Goal: Task Accomplishment & Management: Use online tool/utility

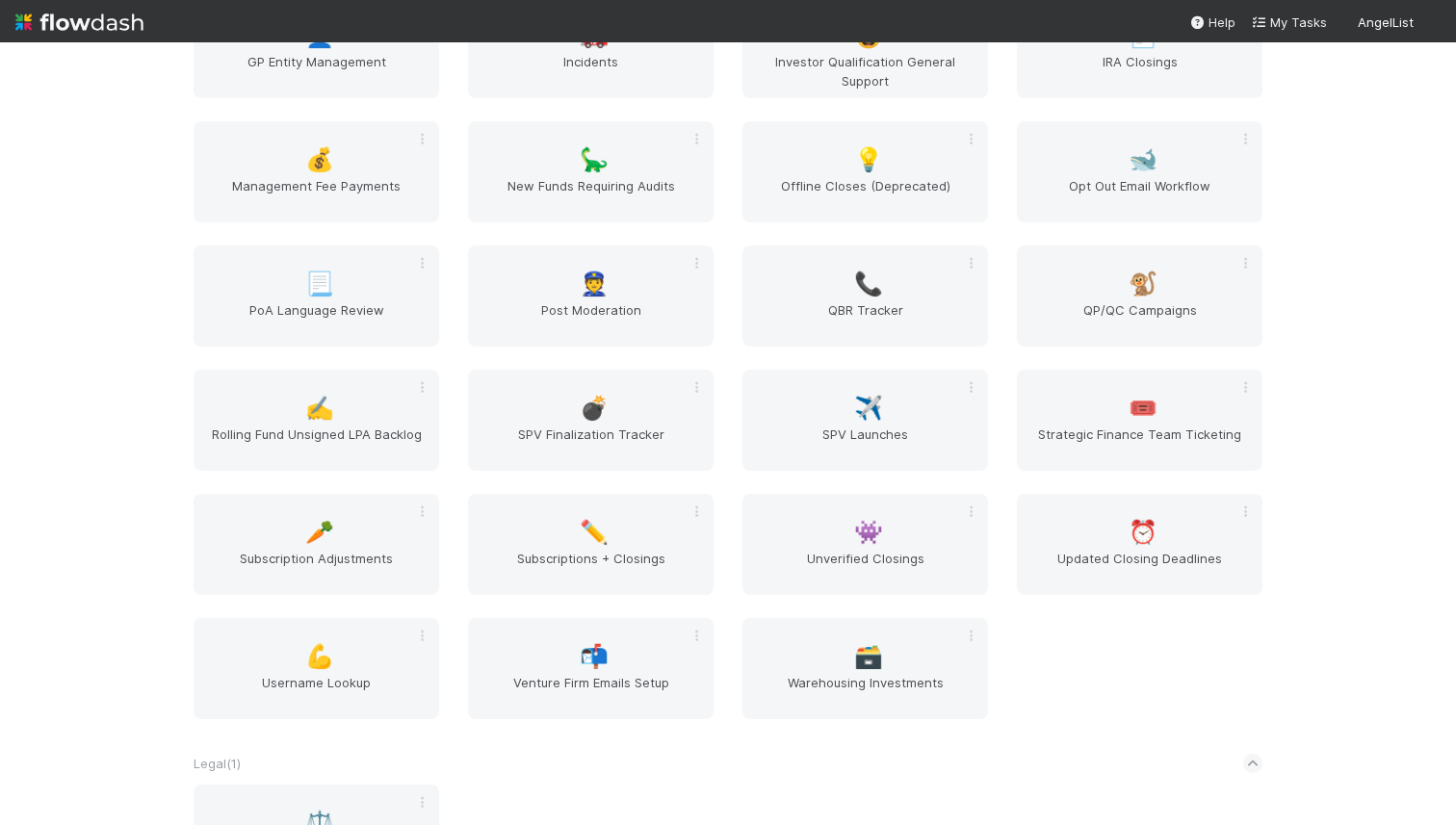
scroll to position [1433, 0]
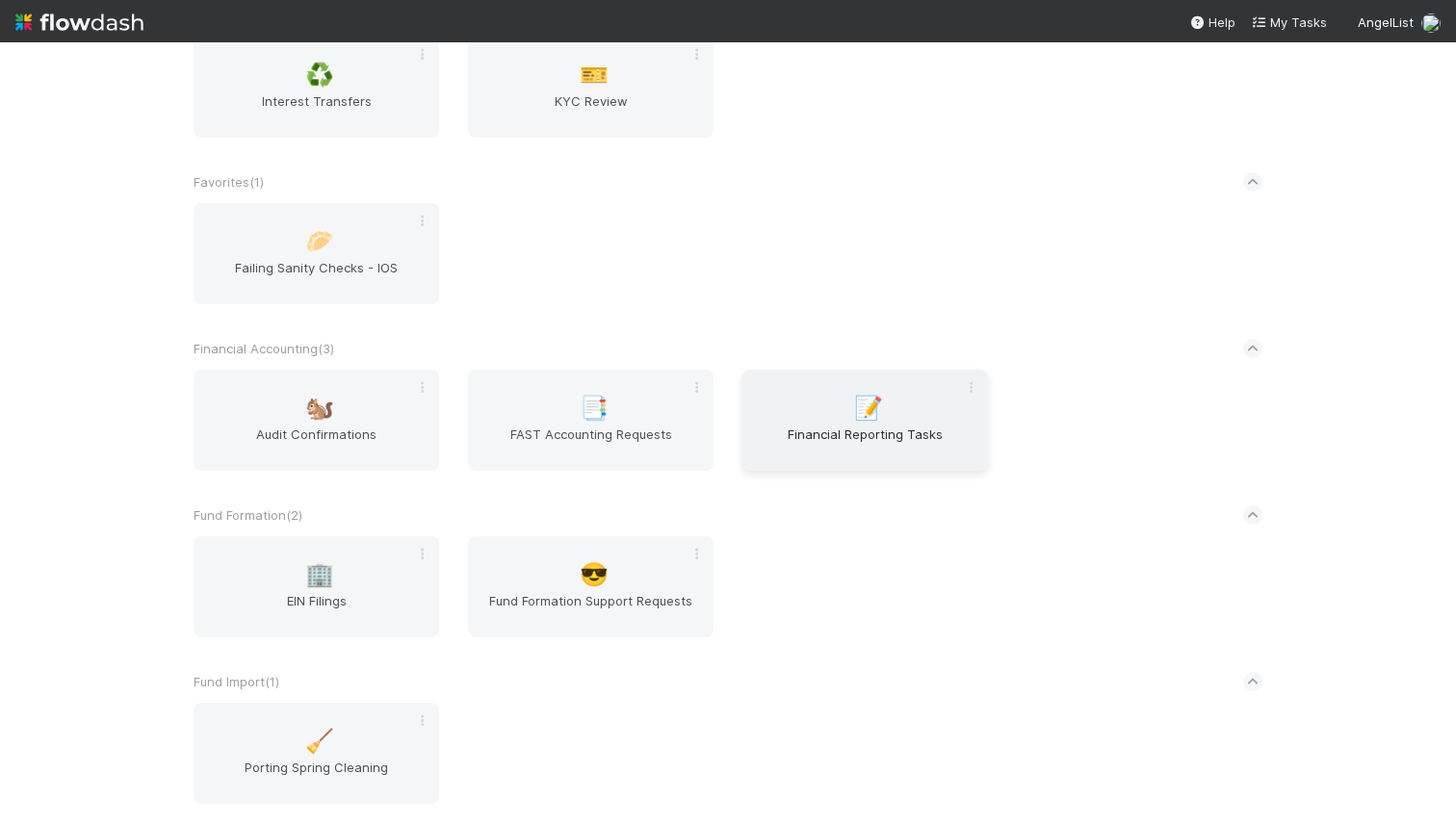
click at [834, 419] on div "📝 Financial Reporting Tasks" at bounding box center [865, 421] width 245 height 101
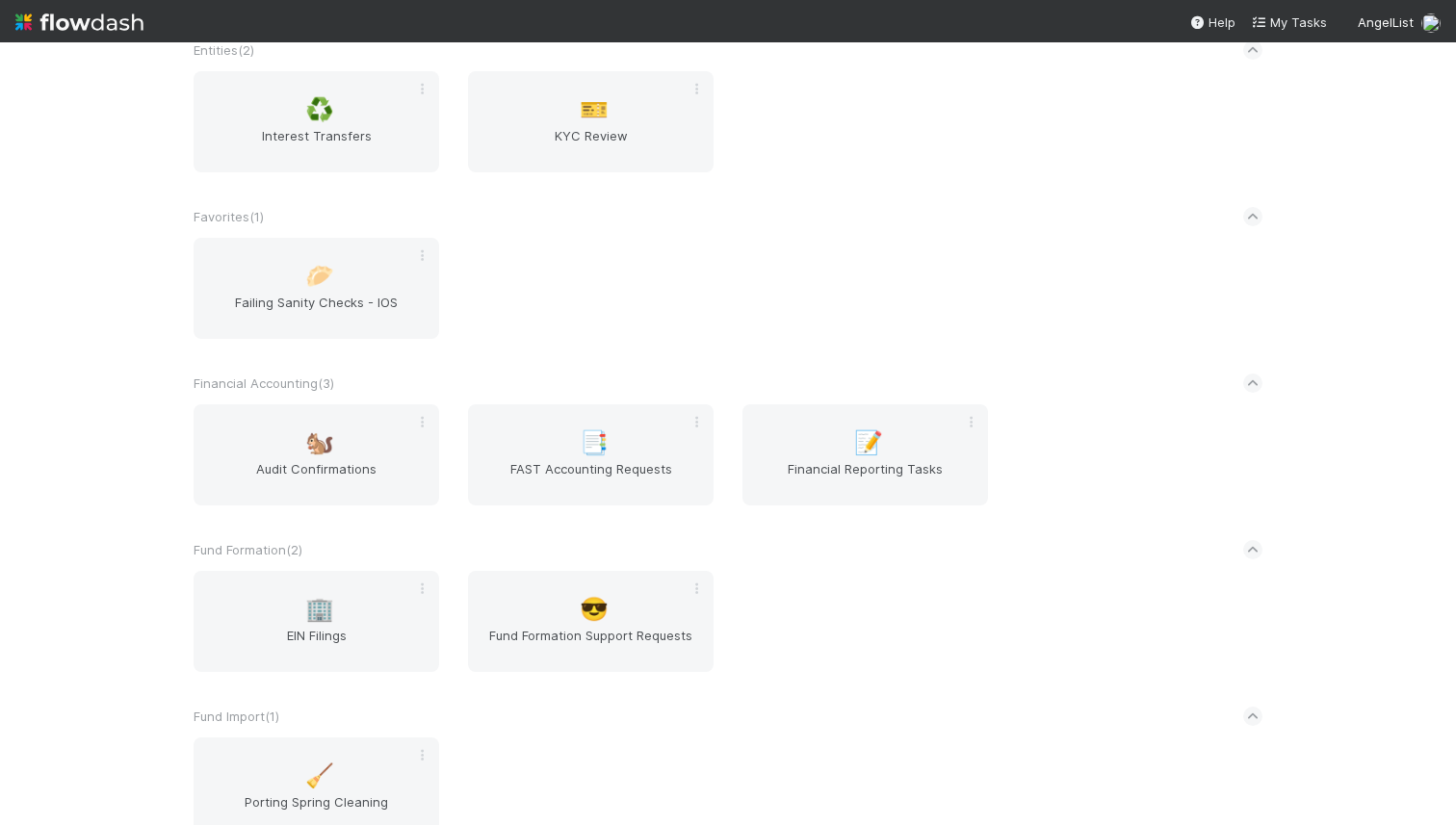
scroll to position [1387, 0]
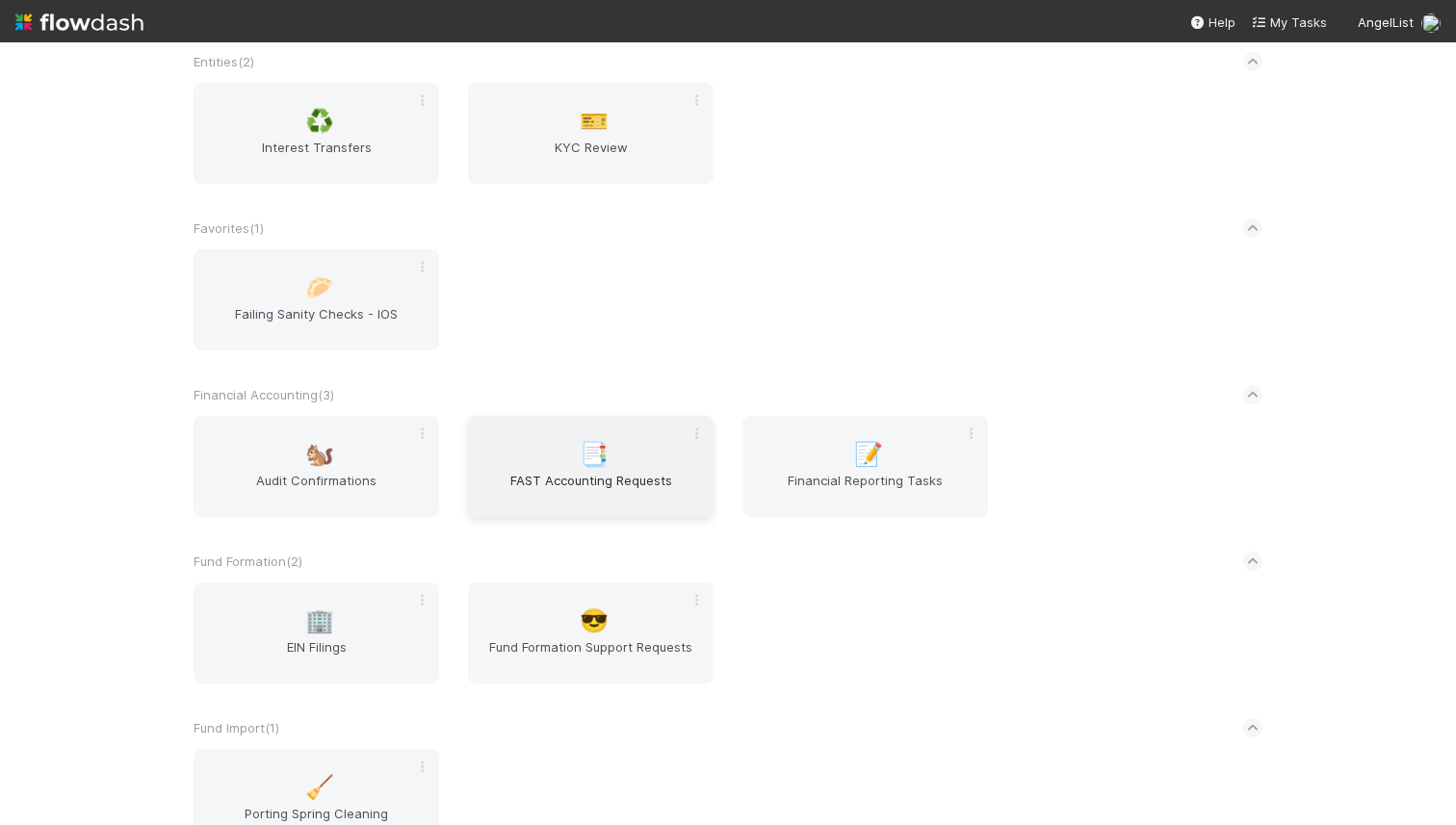
click at [598, 465] on span "📑" at bounding box center [594, 455] width 29 height 25
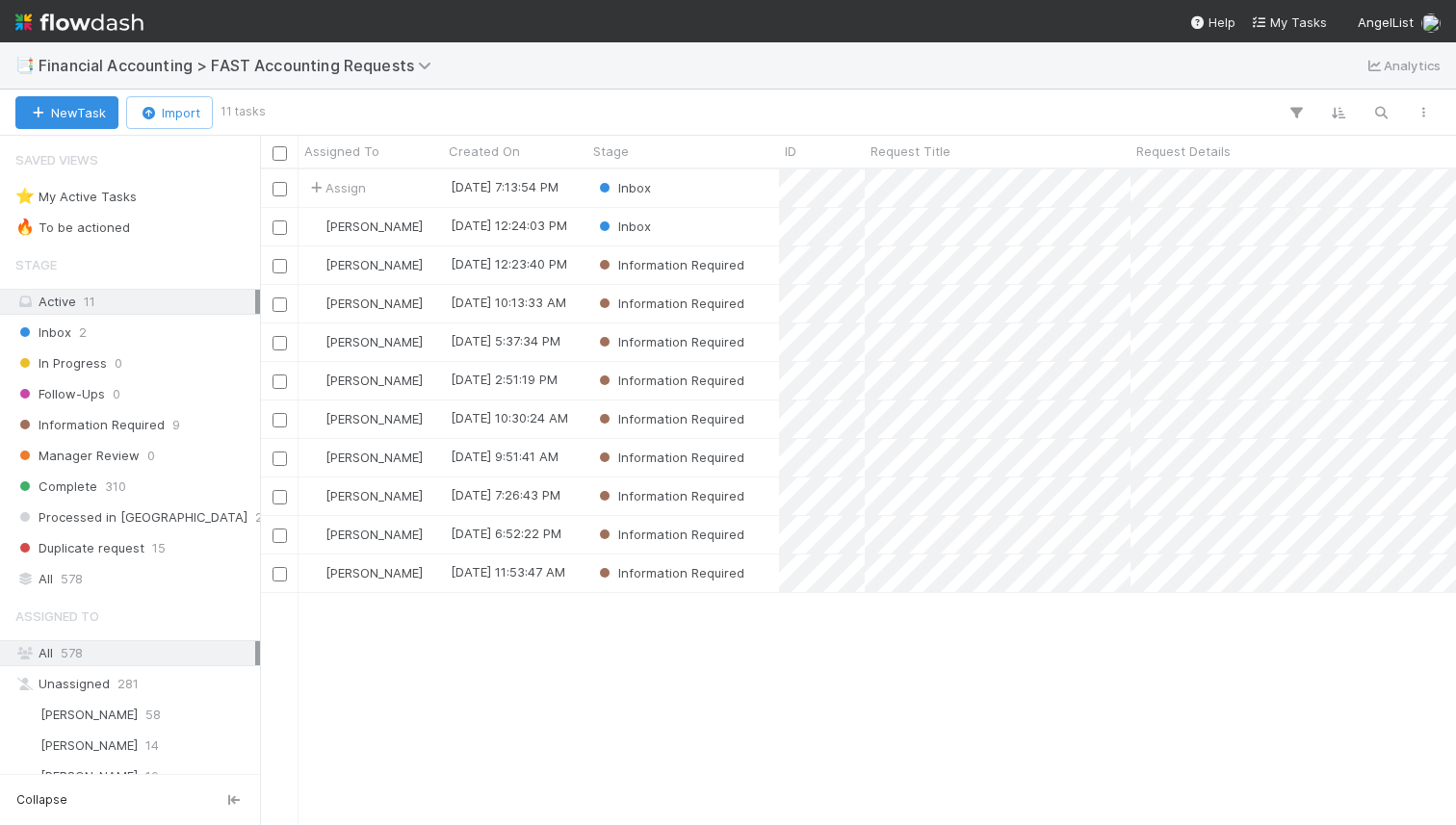
scroll to position [655, 1196]
click at [79, 571] on span "578" at bounding box center [72, 579] width 22 height 24
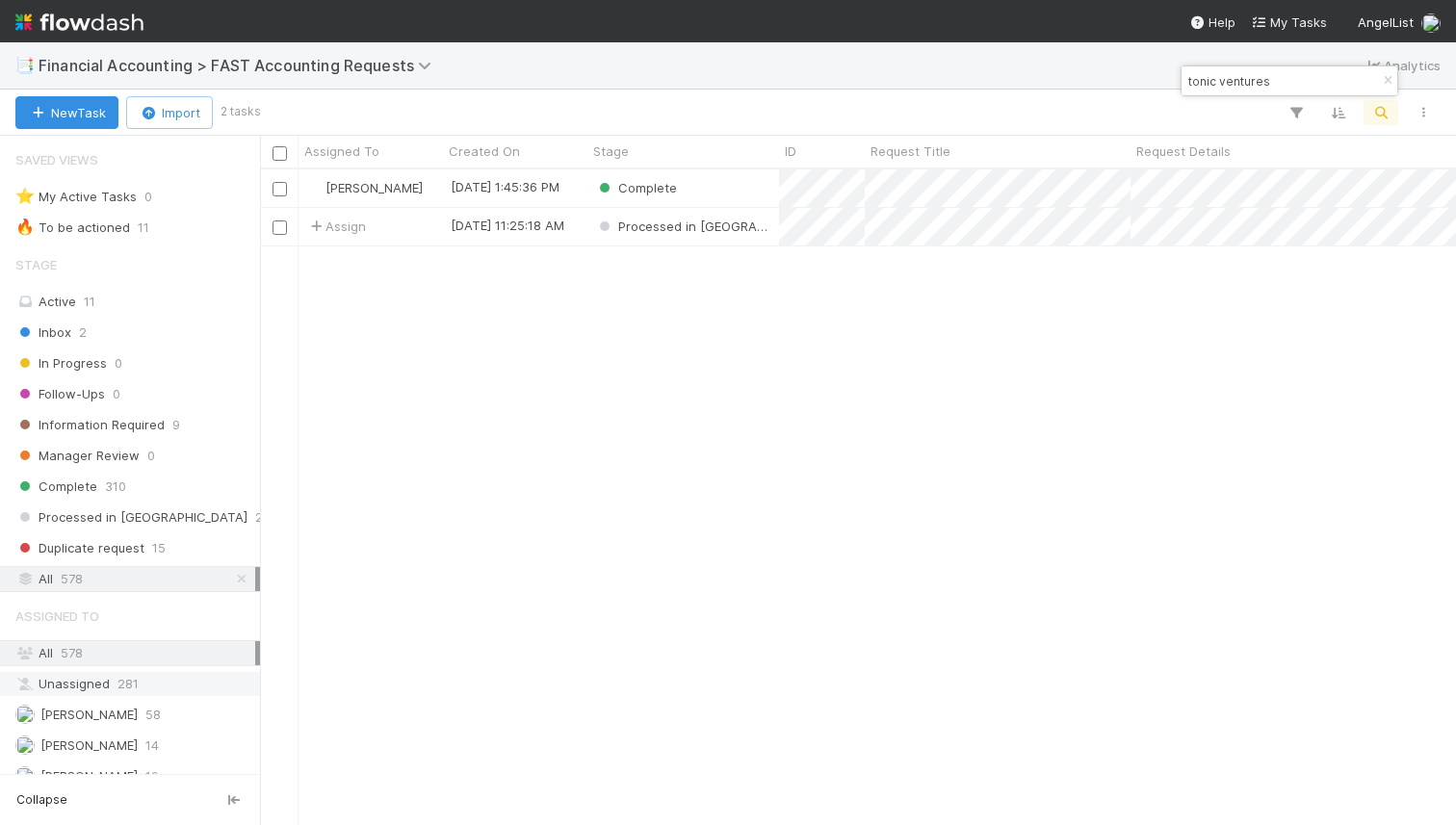
scroll to position [655, 1196]
type input "tonic ventures"
click at [711, 193] on div "Complete" at bounding box center [683, 188] width 192 height 38
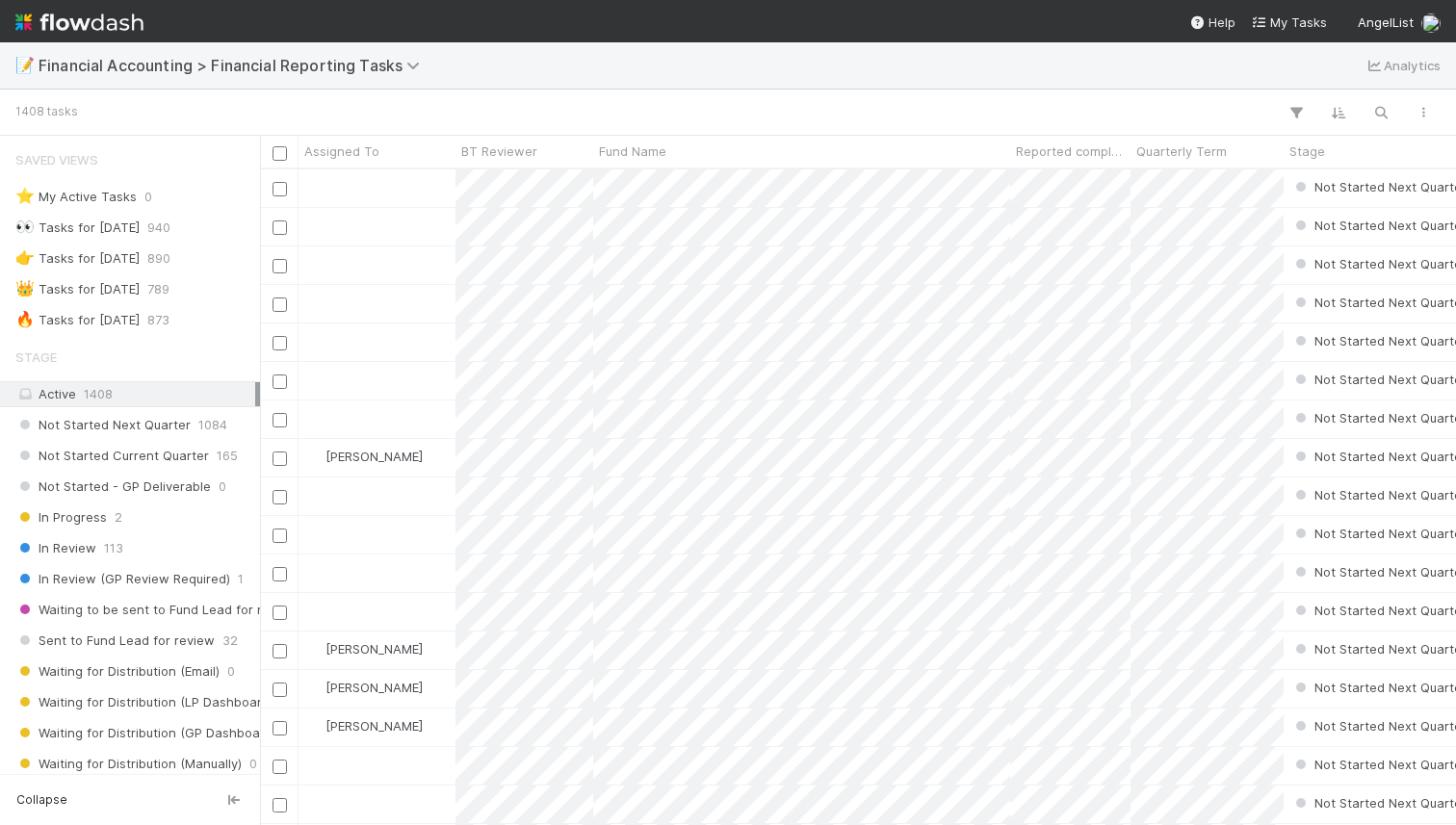
scroll to position [0, 1]
click at [177, 554] on div at bounding box center [728, 412] width 1456 height 825
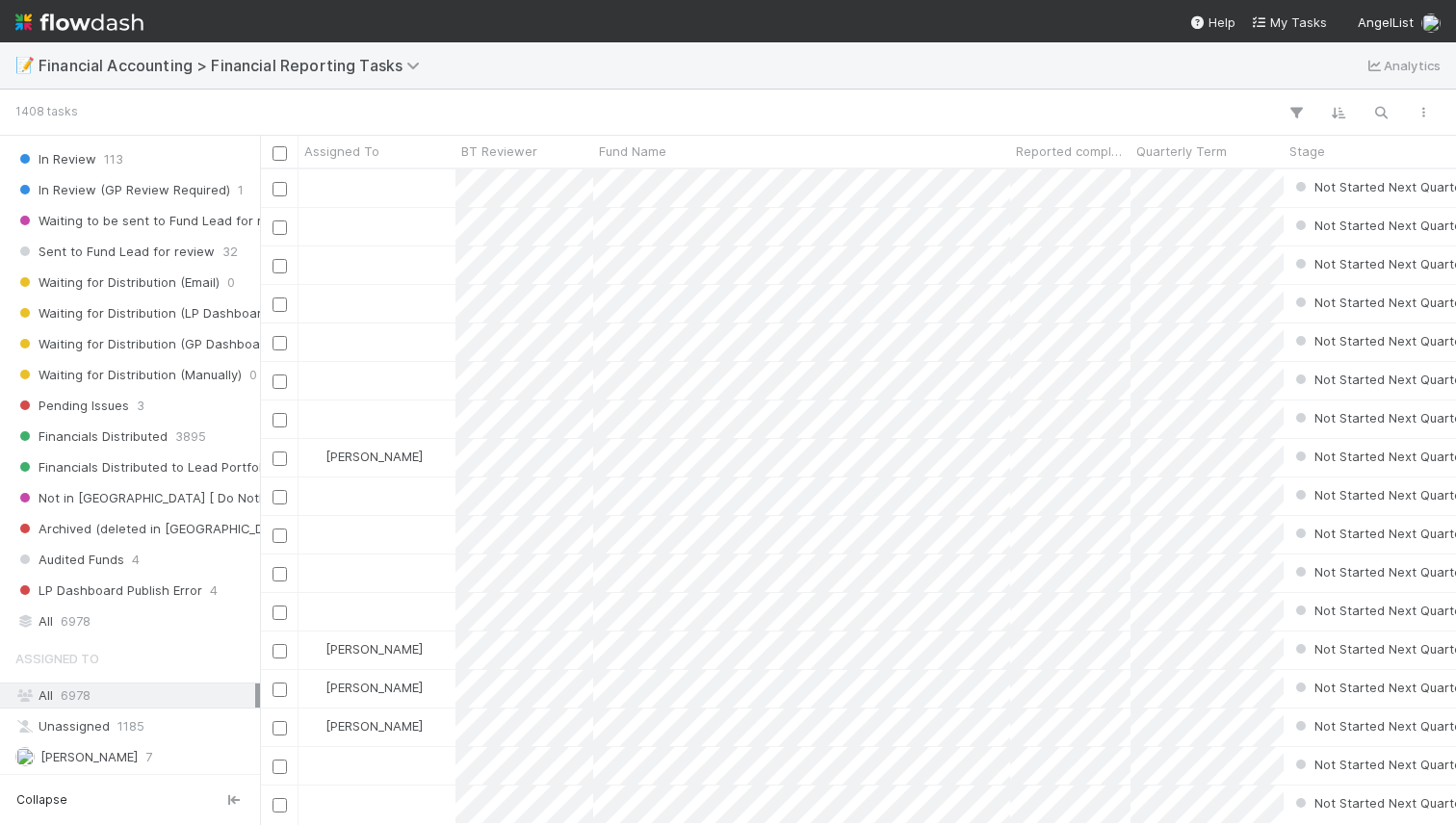
scroll to position [402, 0]
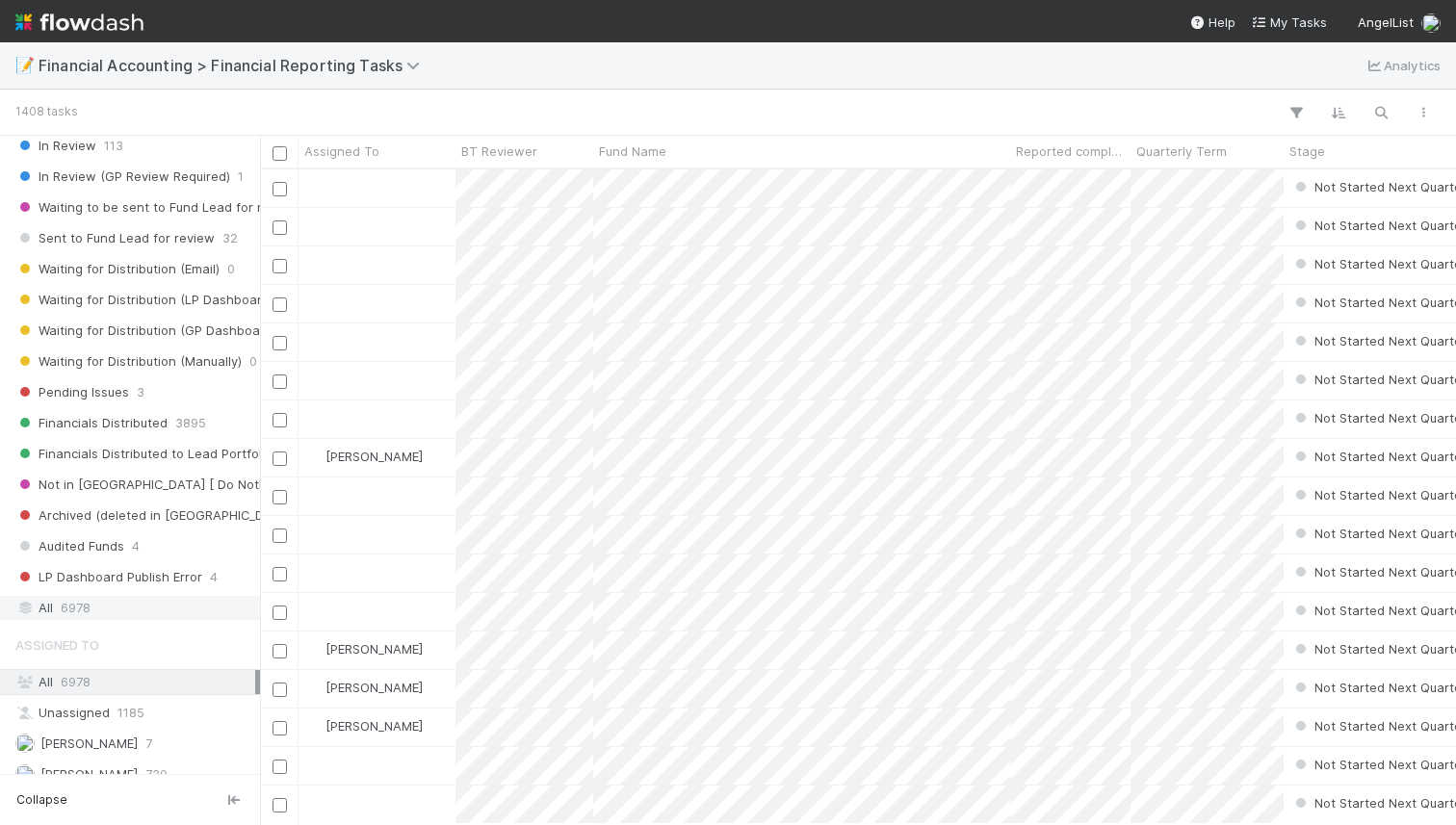
click at [120, 604] on div "All 6978" at bounding box center [135, 608] width 239 height 24
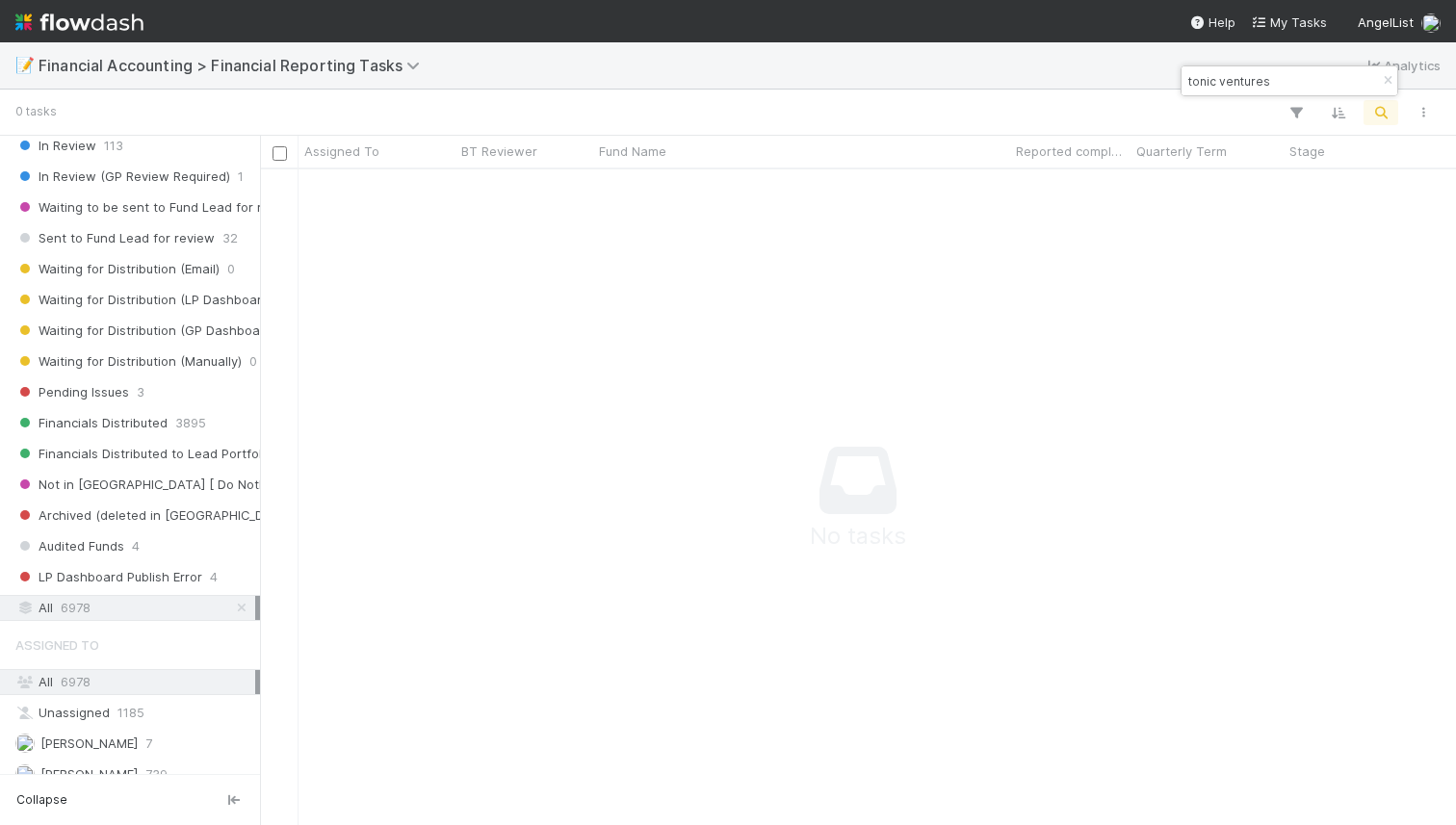
scroll to position [655, 1196]
type input "tonic ventures"
